Goal: Task Accomplishment & Management: Use online tool/utility

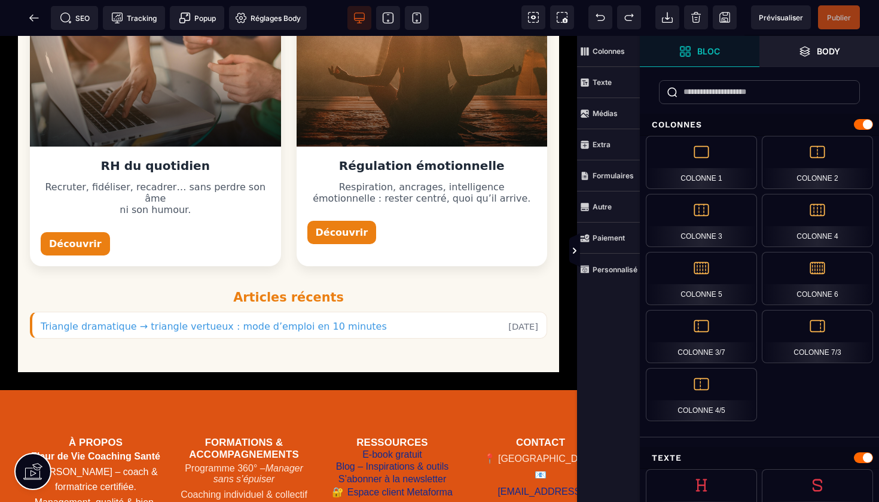
scroll to position [506, 0]
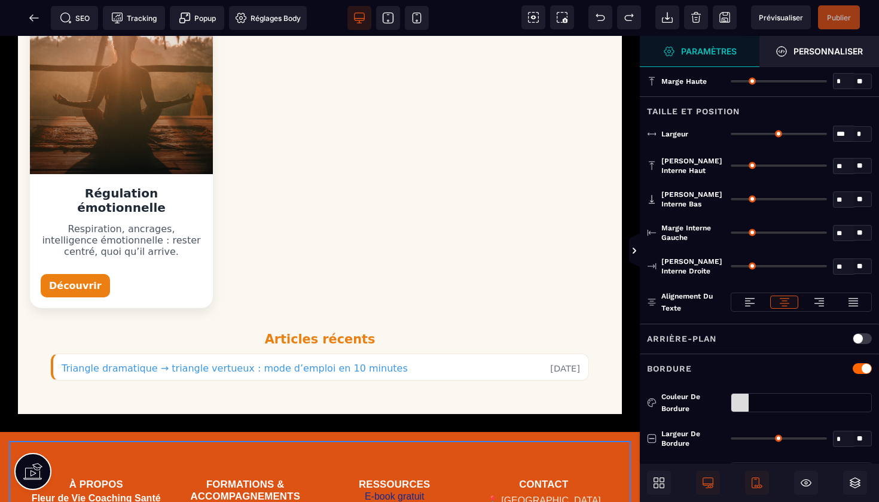
click at [460, 403] on div "Home Formation Management et leadership Gestion des risques en santé Management…" at bounding box center [320, 337] width 640 height 1615
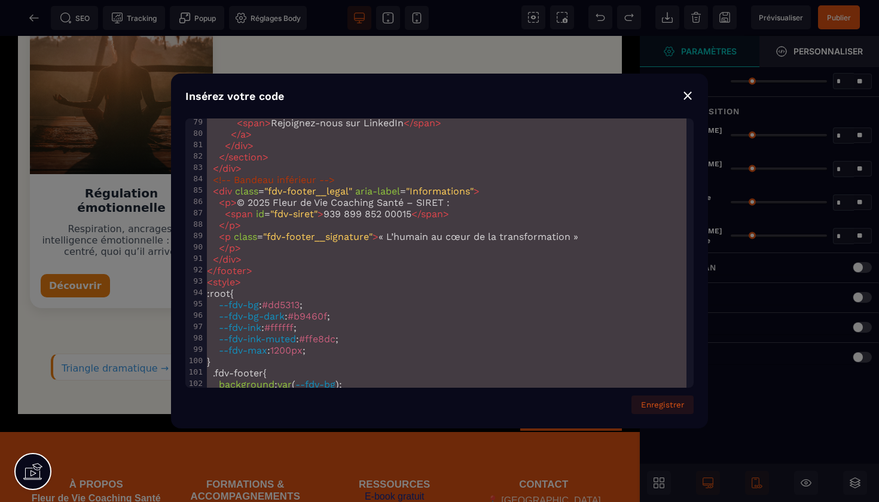
scroll to position [0, 0]
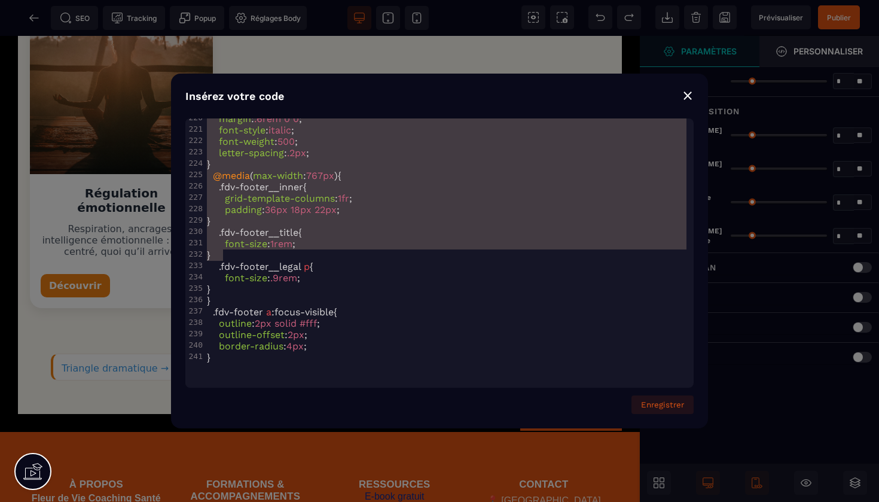
type textarea "**********"
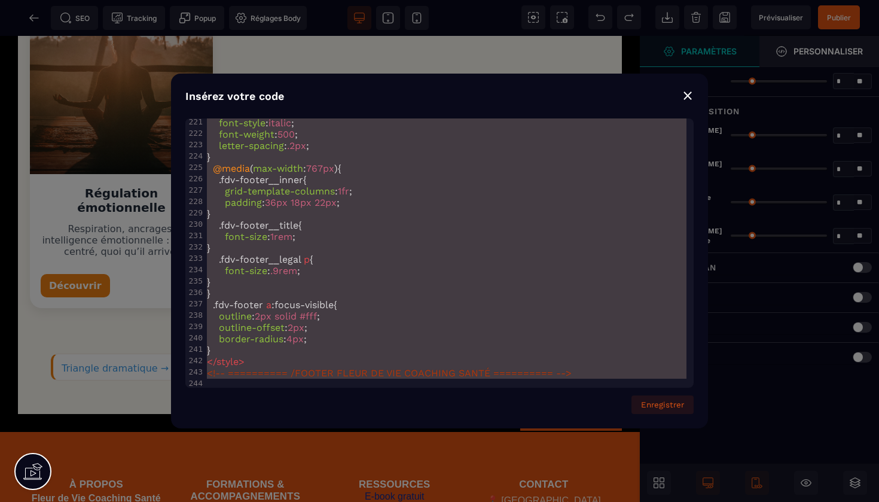
drag, startPoint x: 206, startPoint y: 126, endPoint x: 439, endPoint y: 501, distance: 441.5
copy h3 "Contact"
click at [35, 16] on div "Insérez votre code ⨯ x <!-- ========== FOOTER FLEUR DE VIE COACHING SANTÉ (RDV …" at bounding box center [439, 251] width 879 height 502
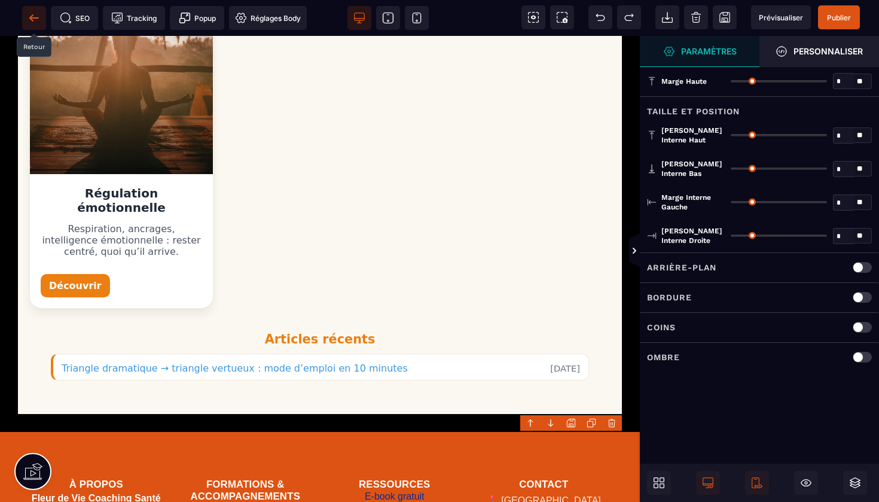
click at [35, 16] on icon at bounding box center [34, 18] width 12 height 12
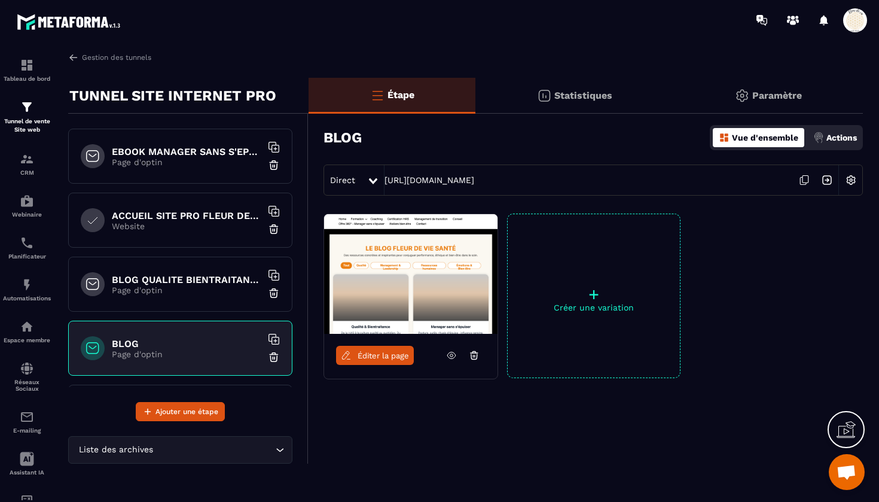
click at [184, 288] on p "Page d'optin" at bounding box center [186, 290] width 149 height 10
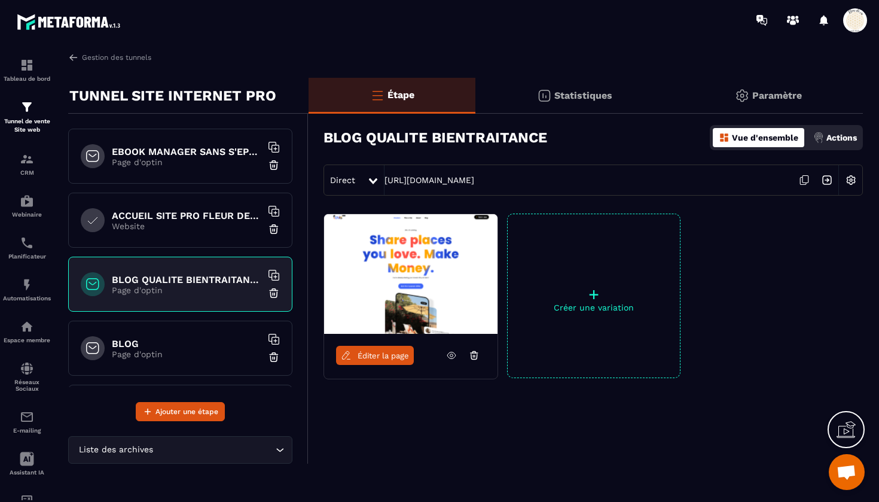
click at [383, 363] on link "Éditer la page" at bounding box center [375, 355] width 78 height 19
